Goal: Task Accomplishment & Management: Manage account settings

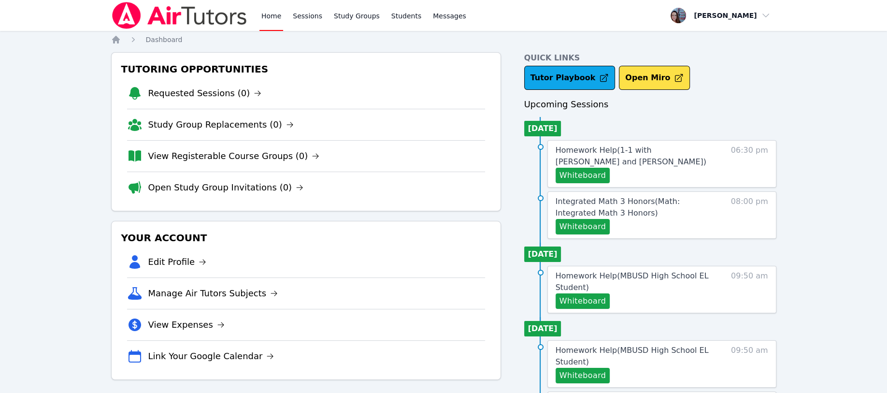
click at [601, 150] on span "Homework Help ( 1-1 with [PERSON_NAME] and [PERSON_NAME] )" at bounding box center [630, 155] width 151 height 21
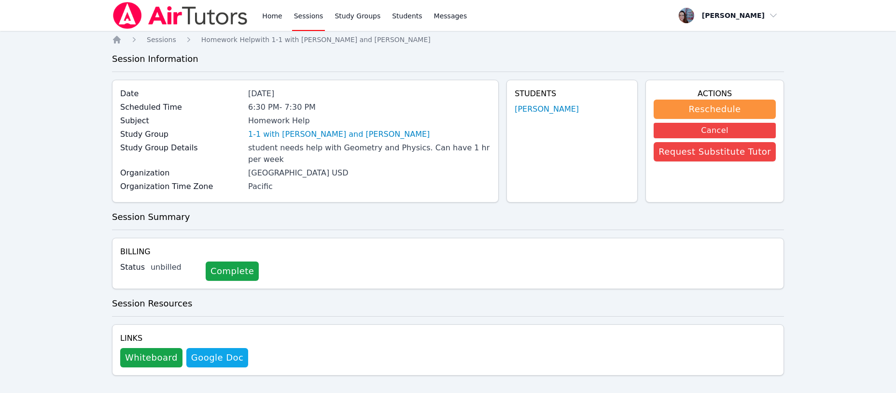
click at [715, 129] on button "Cancel" at bounding box center [715, 130] width 122 height 15
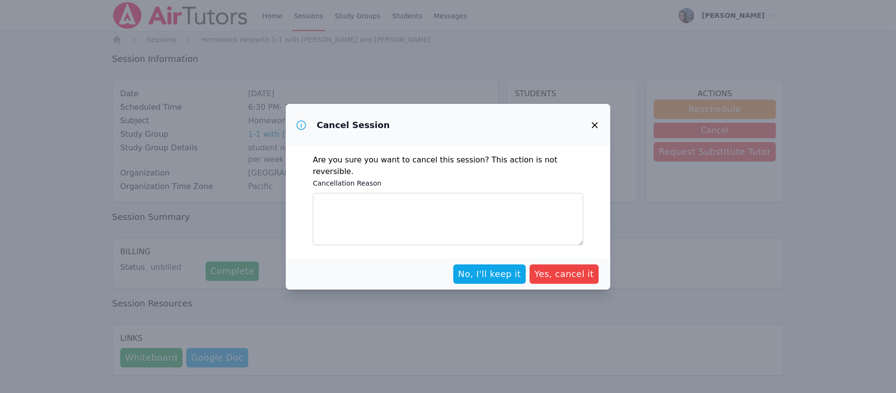
click at [570, 269] on span "Yes, cancel it" at bounding box center [564, 274] width 59 height 14
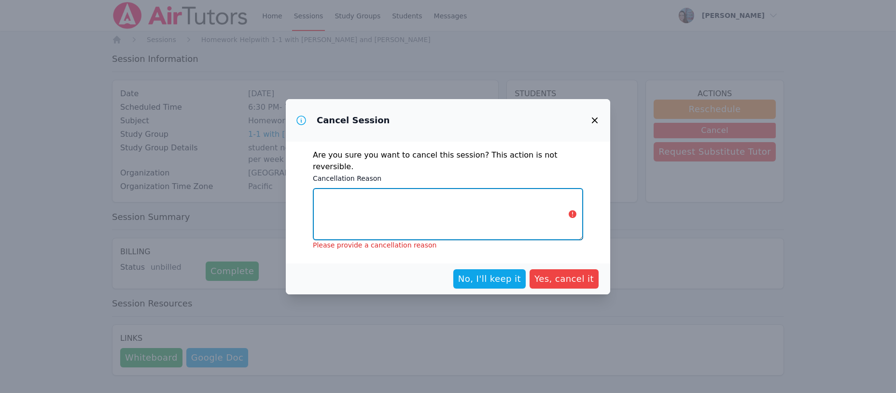
click at [443, 216] on textarea "Cancellation Reason" at bounding box center [448, 214] width 270 height 52
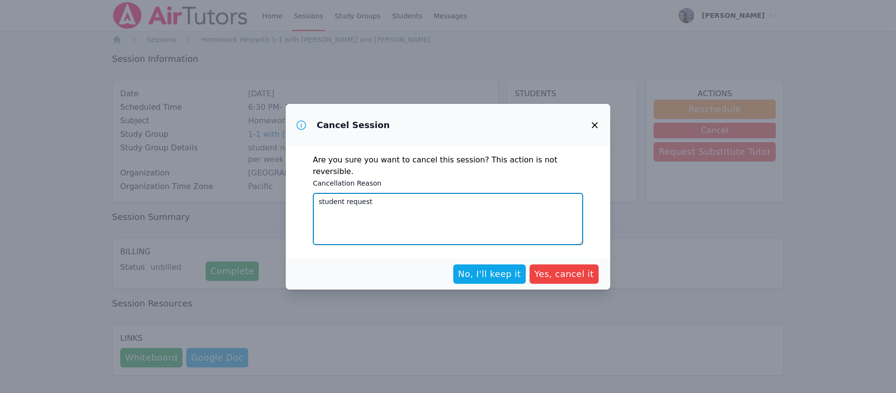
type textarea "student request"
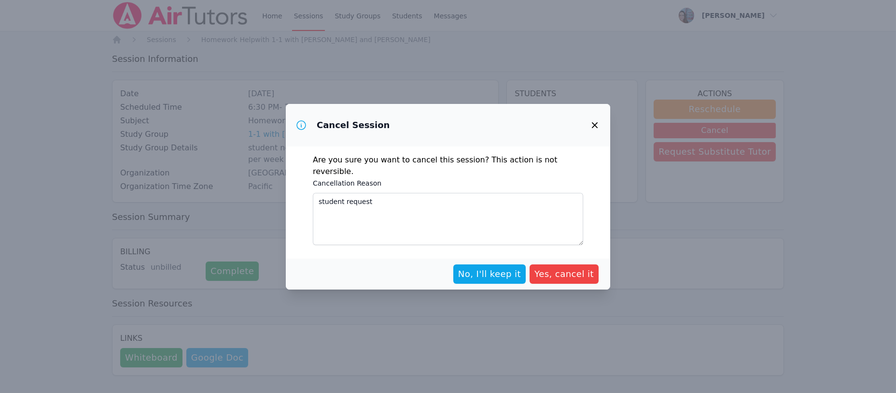
click at [564, 267] on span "Yes, cancel it" at bounding box center [564, 274] width 59 height 14
